Goal: Navigation & Orientation: Go to known website

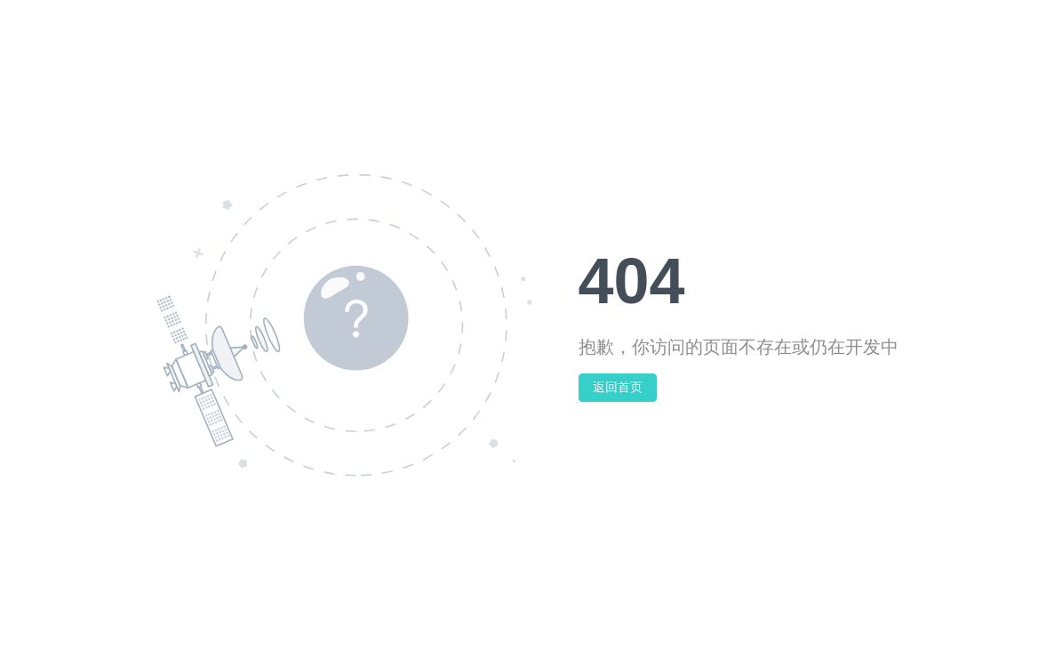
drag, startPoint x: 0, startPoint y: 0, endPoint x: 616, endPoint y: 379, distance: 723.3
click at [616, 379] on button "返回首页" at bounding box center [617, 387] width 78 height 28
click at [598, 382] on button "返回首页" at bounding box center [617, 387] width 78 height 28
click at [592, 377] on button "返回首页" at bounding box center [617, 387] width 78 height 28
